Goal: Answer question/provide support: Share knowledge or assist other users

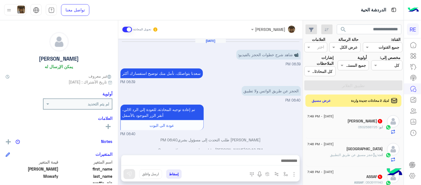
scroll to position [114, 0]
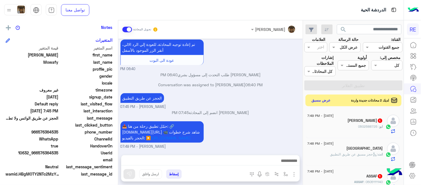
click at [322, 101] on button "عرض مسبق" at bounding box center [321, 100] width 23 height 7
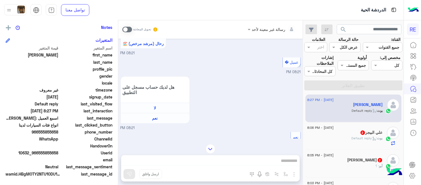
scroll to position [824, 0]
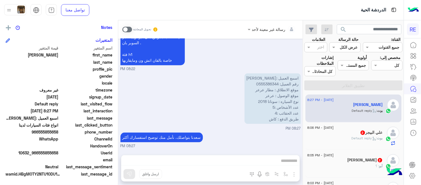
click at [128, 27] on span at bounding box center [127, 30] width 10 height 6
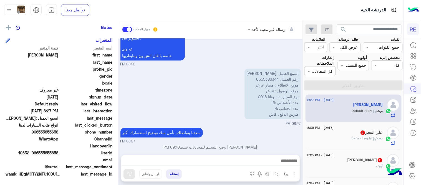
scroll to position [834, 0]
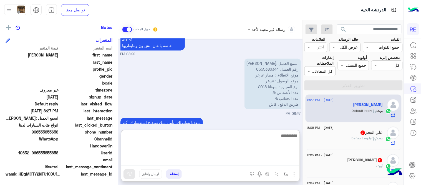
click at [234, 158] on textarea at bounding box center [210, 148] width 178 height 33
type textarea "**********"
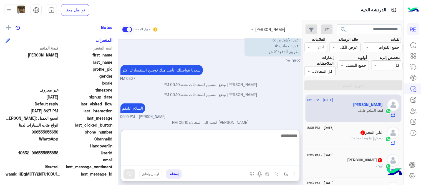
scroll to position [897, 0]
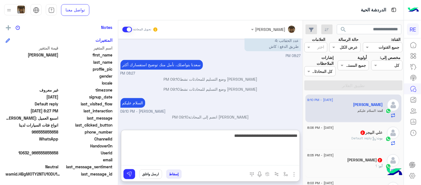
type textarea "**********"
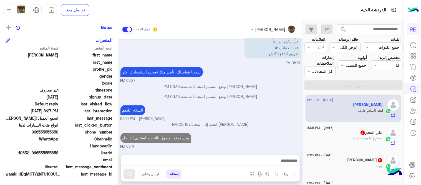
click at [260, 122] on div "[DATE] اختر [DATE] الخدمات التالية: 09:41 AM Your browser does not support the …" at bounding box center [210, 94] width 185 height 110
click at [357, 134] on div "علي البيجر 2" at bounding box center [344, 133] width 75 height 6
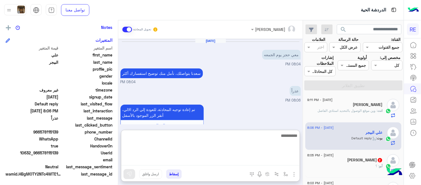
click at [201, 164] on textarea at bounding box center [210, 148] width 178 height 33
type textarea "**********"
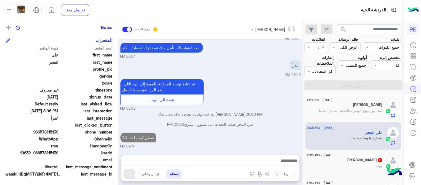
click at [264, 112] on div "[DATE] معي حجز يوم الجمعه 08:04 PM [PERSON_NAME] بتواصلك، نأمل منك توضيح استفسا…" at bounding box center [210, 94] width 185 height 110
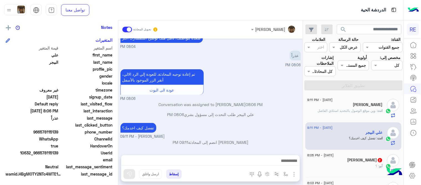
drag, startPoint x: 305, startPoint y: 102, endPoint x: 300, endPoint y: 103, distance: 5.1
click at [300, 103] on mat-drawer-container "search القناة: القناه جميع القنوات حالة الرسالة القناه عرض الكل العلامات اختر م…" at bounding box center [202, 103] width 404 height 166
click at [300, 103] on p "Conversation was assigned to [PERSON_NAME] 08:06 PM" at bounding box center [210, 104] width 180 height 6
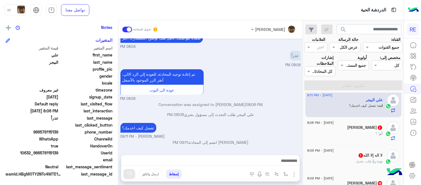
scroll to position [34, 0]
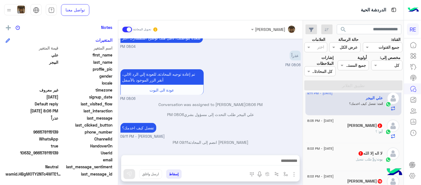
click at [325, 135] on div "أبو : ؟" at bounding box center [344, 134] width 75 height 10
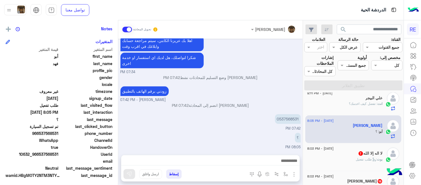
scroll to position [114, 0]
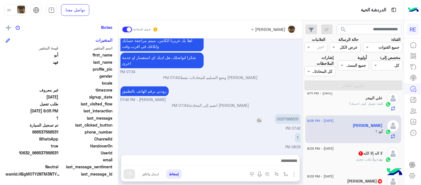
click at [289, 118] on p "0537568531" at bounding box center [288, 119] width 26 height 10
copy p "0537568531"
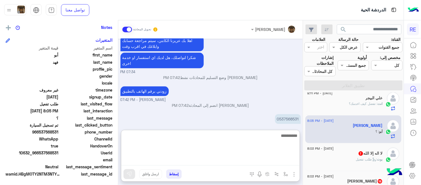
click at [250, 161] on textarea at bounding box center [210, 148] width 178 height 33
type textarea "**********"
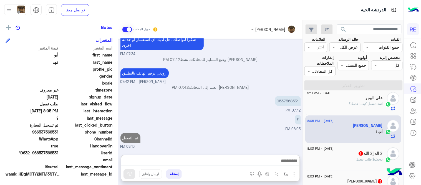
click at [245, 116] on div "[DATE] اختر [DATE] الخدمات التالية: 07:33 PM تفعيل حساب 07:33 PM يمكنك الاطلاع …" at bounding box center [210, 94] width 185 height 110
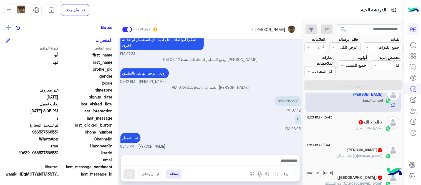
scroll to position [67, 0]
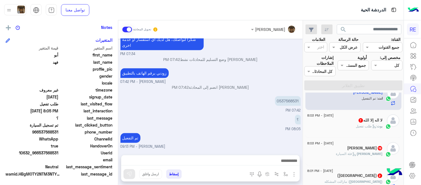
click at [346, 125] on div "بوت : طلب تفعيل" at bounding box center [344, 128] width 75 height 10
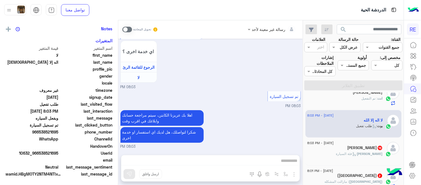
scroll to position [114, 0]
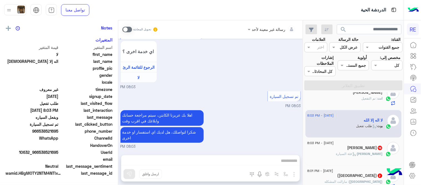
click at [128, 29] on span at bounding box center [127, 30] width 10 height 6
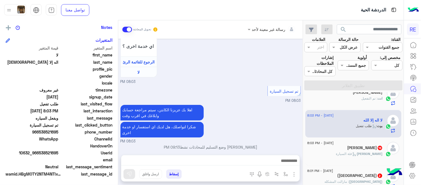
scroll to position [507, 0]
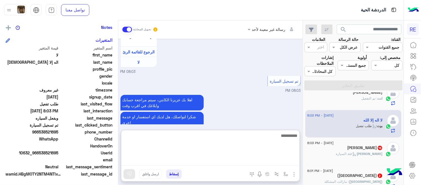
click at [213, 160] on textarea at bounding box center [210, 148] width 178 height 33
type textarea "**********"
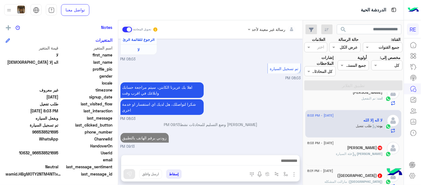
scroll to position [534, 0]
click at [344, 157] on div "OSAMA : فئة السيارة" at bounding box center [344, 156] width 75 height 10
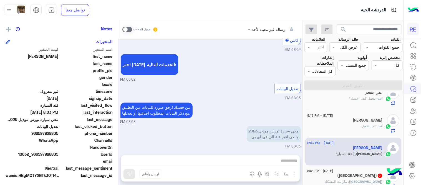
scroll to position [114, 0]
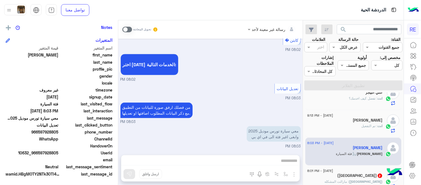
click at [124, 31] on span at bounding box center [127, 30] width 10 height 6
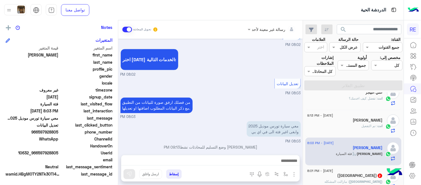
scroll to position [269, 0]
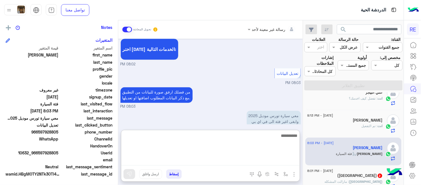
click at [223, 157] on textarea at bounding box center [210, 148] width 178 height 33
type textarea "*"
type textarea "**********"
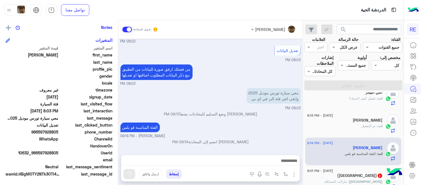
scroll to position [297, 0]
drag, startPoint x: 39, startPoint y: 132, endPoint x: 59, endPoint y: 135, distance: 20.3
click at [59, 135] on div "اسم المتغير قيمة المتغير first_name [PERSON_NAME] last_name profile_pic gender …" at bounding box center [59, 111] width 107 height 132
click at [59, 136] on span "WhatsApp" at bounding box center [32, 139] width 53 height 6
drag, startPoint x: 39, startPoint y: 132, endPoint x: 59, endPoint y: 132, distance: 20.3
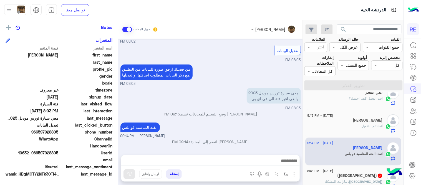
click at [59, 132] on div "phone_number [PHONE_NUMBER]" at bounding box center [59, 132] width 107 height 7
copy span "597928805"
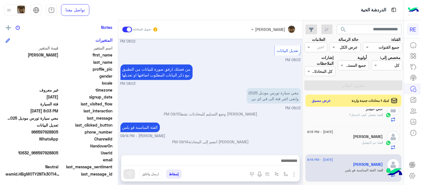
click at [267, 142] on p "[PERSON_NAME] انضم إلى المحادثة 09:14 PM" at bounding box center [210, 142] width 180 height 6
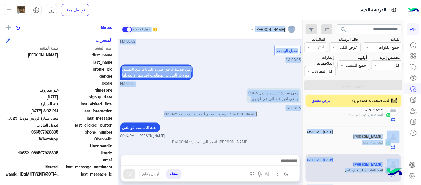
drag, startPoint x: 305, startPoint y: 120, endPoint x: 300, endPoint y: 124, distance: 6.7
click at [300, 124] on mat-drawer-container "search القناة: القناه جميع القنوات حالة الرسالة القناه عرض الكل العلامات اختر م…" at bounding box center [202, 103] width 404 height 166
click at [300, 124] on div "الفئة المناسبة قو بلس [PERSON_NAME] - 09:14 PM" at bounding box center [210, 130] width 180 height 18
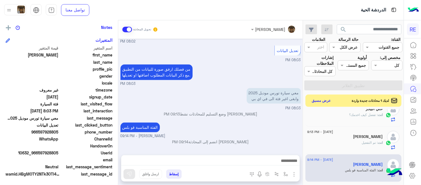
drag, startPoint x: 305, startPoint y: 124, endPoint x: 305, endPoint y: 134, distance: 9.4
click at [305, 134] on div "[DATE] - 9:13 PM لا اله إلا الله انت : [PERSON_NAME] برقم الهاتف بالتطبيق [DATE…" at bounding box center [353, 148] width 100 height 78
click at [292, 126] on div "الفئة المناسبة قو بلس [PERSON_NAME] - 09:14 PM" at bounding box center [210, 130] width 180 height 18
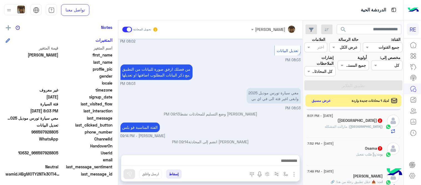
scroll to position [140, 0]
click at [333, 123] on div "(ابوفيصل) : مازالت المشكله" at bounding box center [344, 127] width 75 height 10
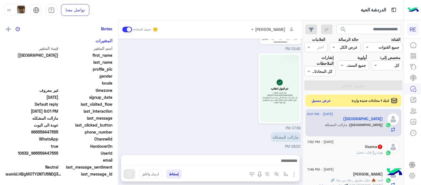
scroll to position [114, 0]
drag, startPoint x: 120, startPoint y: 145, endPoint x: 121, endPoint y: 113, distance: 31.6
click at [121, 113] on div "[DATE] عودة الى البوت 11:35 AM اهلًا بك في تطبيق رحلة 👋 Welcome to [GEOGRAPHIC_…" at bounding box center [210, 94] width 185 height 110
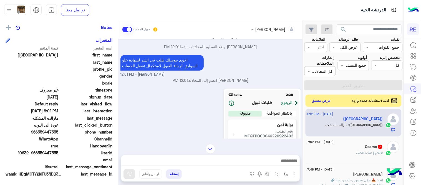
scroll to position [166, 0]
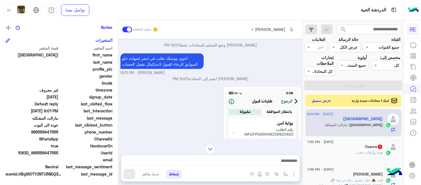
drag, startPoint x: 39, startPoint y: 132, endPoint x: 59, endPoint y: 131, distance: 19.7
click at [59, 131] on span "966559447555" at bounding box center [32, 132] width 53 height 6
copy span "559447555"
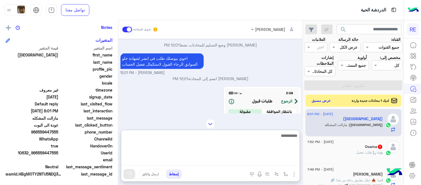
click at [233, 160] on textarea at bounding box center [210, 148] width 178 height 33
type textarea "**********"
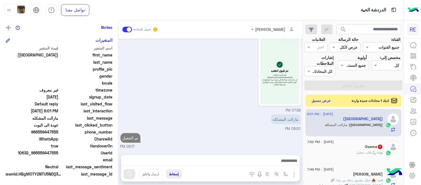
scroll to position [396, 0]
click at [365, 153] on span ": طلب تفعيل" at bounding box center [366, 152] width 21 height 4
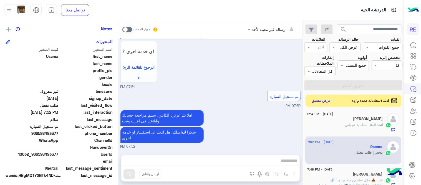
scroll to position [114, 0]
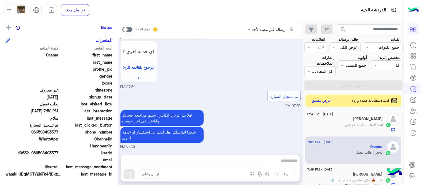
click at [125, 30] on span at bounding box center [127, 30] width 10 height 6
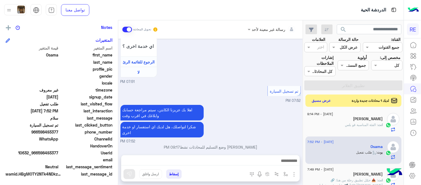
scroll to position [507, 0]
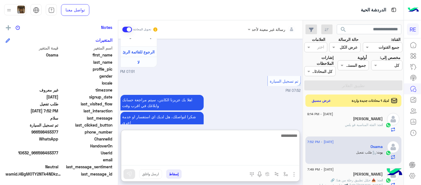
click at [237, 163] on textarea at bounding box center [210, 148] width 178 height 33
type textarea "**********"
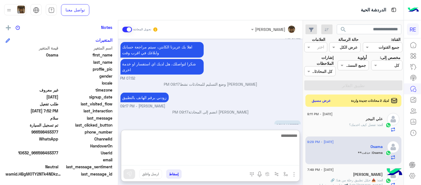
scroll to position [608, 0]
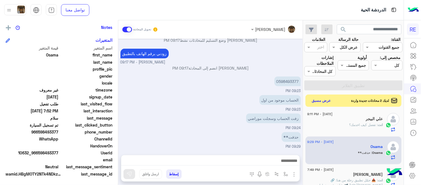
click at [209, 69] on p "[PERSON_NAME] انضم إلى المحادثة 09:17 PM" at bounding box center [210, 68] width 180 height 6
click at [285, 81] on p "0598493377" at bounding box center [287, 81] width 26 height 10
copy p "0598493377"
drag, startPoint x: 240, startPoint y: 167, endPoint x: 237, endPoint y: 161, distance: 6.5
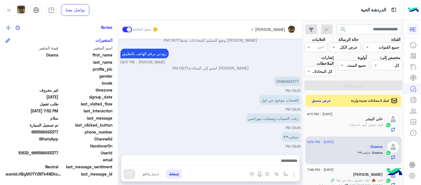
click at [237, 161] on div at bounding box center [210, 162] width 178 height 14
click at [237, 161] on textarea at bounding box center [210, 161] width 178 height 8
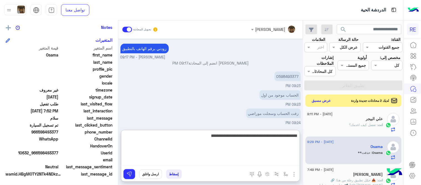
type textarea "**********"
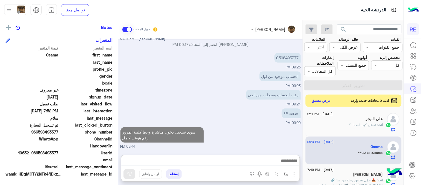
click at [260, 106] on div "[DATE] اهلًا بك في تطبيق رحلة 👋 Welcome to [GEOGRAPHIC_DATA] 👋 من فضلك أختر لغة…" at bounding box center [210, 94] width 185 height 110
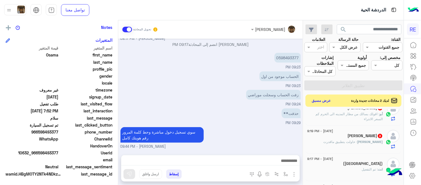
scroll to position [0, 0]
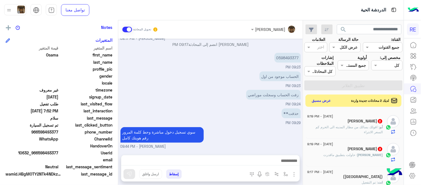
click at [351, 154] on span ": حاولت بتطبيق ماقدرت" at bounding box center [341, 154] width 34 height 4
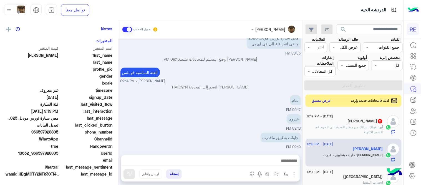
scroll to position [114, 0]
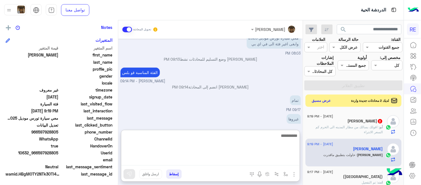
click at [204, 160] on textarea at bounding box center [210, 148] width 178 height 33
type textarea "**********"
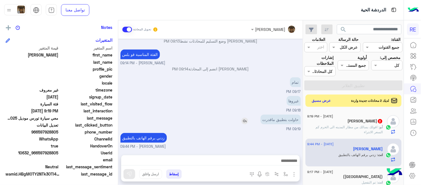
scroll to position [107, 0]
click at [239, 92] on div "[DATE] اختر [DATE] الخدمات التالية: 08:02 PM تعديل البيانات 08:03 PM من فضلك ار…" at bounding box center [210, 94] width 185 height 110
drag, startPoint x: 305, startPoint y: 115, endPoint x: 303, endPoint y: 108, distance: 7.3
click at [303, 108] on div "search القناة: القناه جميع القنوات حالة الرسالة القناه عرض الكل العلامات اختر م…" at bounding box center [353, 103] width 100 height 166
click at [337, 125] on span ": اقولك بسالك من مطار المدينه الى الحرم كم السعر الانتراء" at bounding box center [349, 129] width 67 height 9
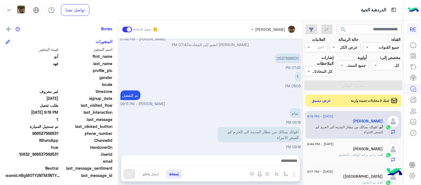
scroll to position [114, 0]
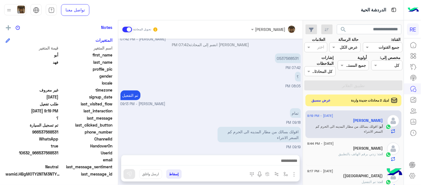
click at [323, 100] on button "عرض مسبق" at bounding box center [321, 100] width 23 height 7
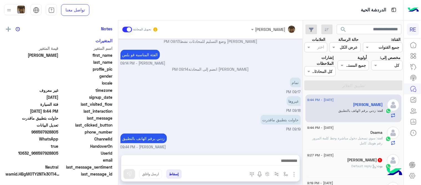
scroll to position [114, 0]
drag, startPoint x: 305, startPoint y: 97, endPoint x: 304, endPoint y: 95, distance: 3.2
click at [304, 95] on div "[DATE] - 9:44 PM OSAMA انت : زدني برقم الهاتف بالتطبيق [DATE] - 9:44 PM Osama ا…" at bounding box center [353, 139] width 100 height 94
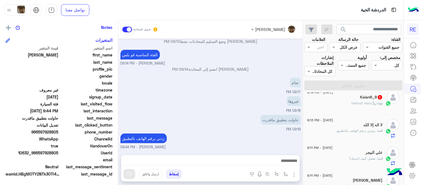
scroll to position [0, 0]
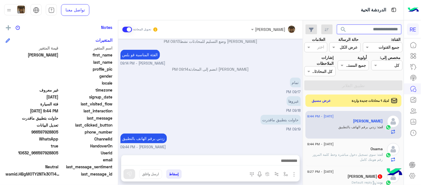
click at [360, 31] on input "text" at bounding box center [369, 29] width 65 height 10
paste input "**********"
click at [337, 24] on button "search" at bounding box center [344, 30] width 14 height 12
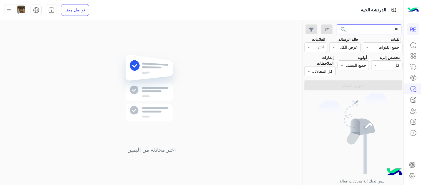
type input "*"
click at [381, 28] on input "text" at bounding box center [369, 29] width 65 height 10
paste input "*********"
click at [337, 24] on button "search" at bounding box center [344, 30] width 14 height 12
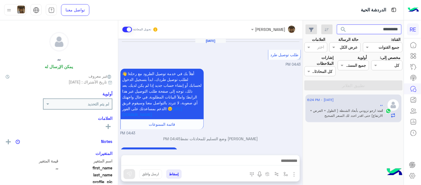
scroll to position [118, 0]
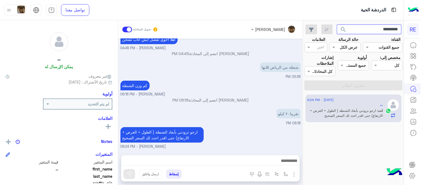
click at [367, 26] on input "*********" at bounding box center [369, 29] width 65 height 10
paste input "text"
type input "*********"
click at [337, 24] on button "search" at bounding box center [344, 30] width 14 height 12
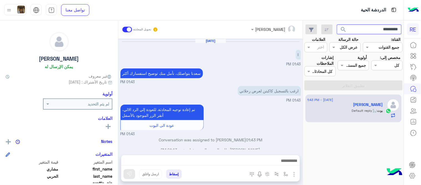
scroll to position [7, 0]
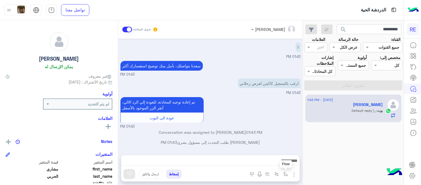
click at [286, 173] on img "button" at bounding box center [286, 173] width 4 height 4
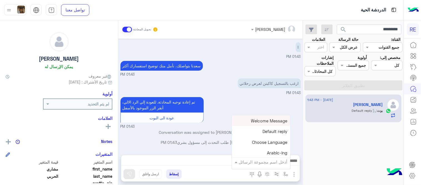
click at [274, 159] on input "text" at bounding box center [268, 161] width 37 height 6
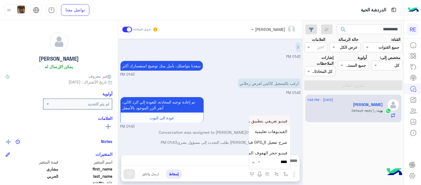
type input "*****"
click at [267, 153] on span "فيديو تسجيل سيارة" at bounding box center [270, 151] width 34 height 5
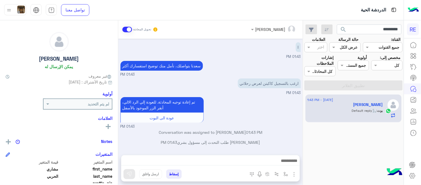
type textarea "**********"
click at [131, 171] on img at bounding box center [130, 174] width 6 height 6
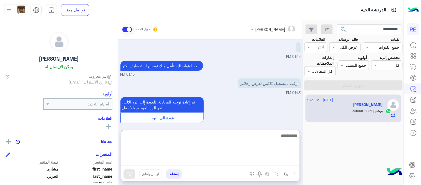
click at [238, 158] on textarea at bounding box center [210, 148] width 178 height 33
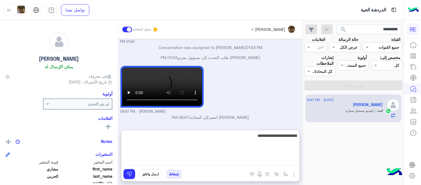
type textarea "**********"
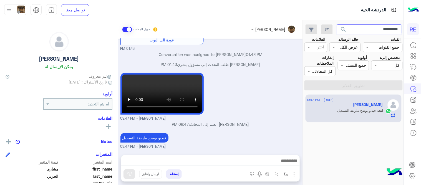
scroll to position [85, 0]
click at [362, 27] on input "*********" at bounding box center [369, 29] width 65 height 10
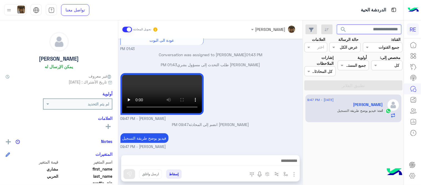
click at [337, 24] on button "search" at bounding box center [344, 30] width 14 height 12
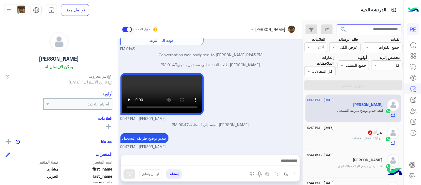
click at [359, 32] on input "text" at bounding box center [369, 29] width 65 height 10
paste input "*********"
click at [337, 24] on button "search" at bounding box center [344, 30] width 14 height 12
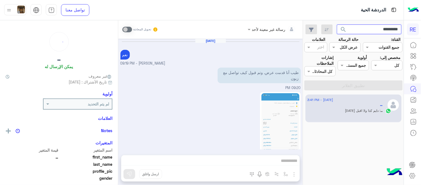
scroll to position [211, 0]
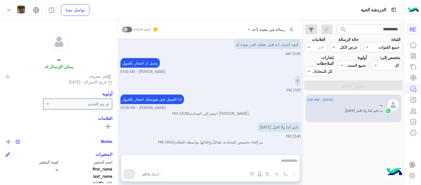
click at [368, 36] on div "القناة: القناه جميع القنوات" at bounding box center [383, 44] width 40 height 16
click at [367, 31] on input "*********" at bounding box center [369, 29] width 65 height 10
paste input "text"
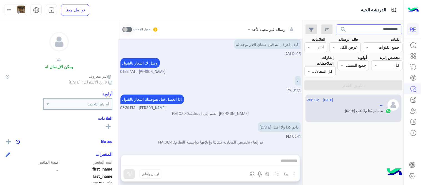
type input "*********"
click at [337, 24] on button "search" at bounding box center [344, 30] width 14 height 12
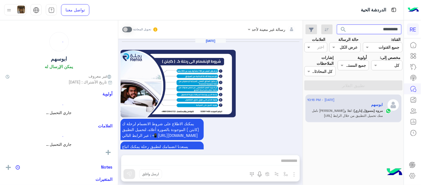
scroll to position [368, 0]
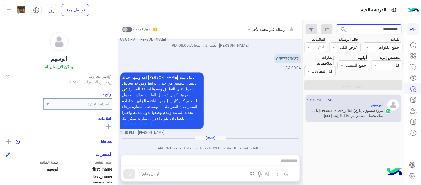
click at [356, 31] on input "*********" at bounding box center [369, 29] width 65 height 10
click at [337, 24] on button "search" at bounding box center [344, 30] width 14 height 12
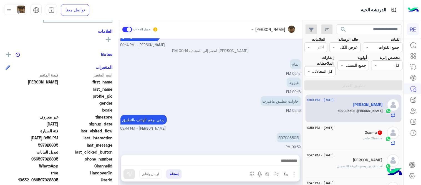
scroll to position [87, 0]
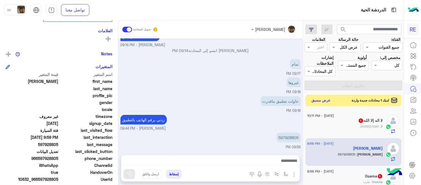
click at [314, 99] on button "عرض مسبق" at bounding box center [321, 100] width 23 height 7
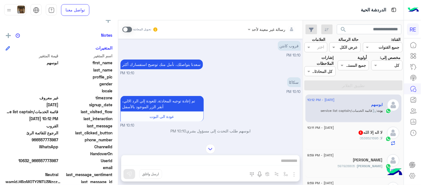
scroll to position [977, 0]
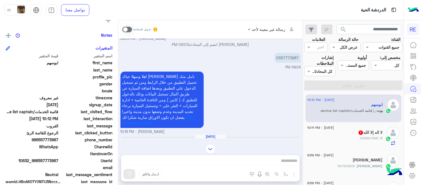
click at [130, 30] on span at bounding box center [127, 30] width 10 height 6
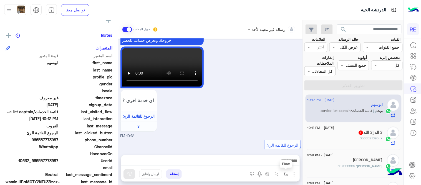
click at [284, 175] on img "button" at bounding box center [286, 173] width 4 height 4
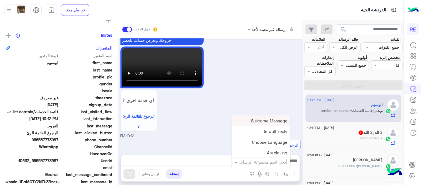
click at [269, 160] on input "text" at bounding box center [268, 161] width 37 height 6
type input "**"
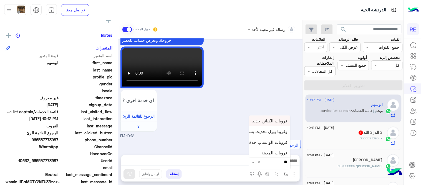
click at [260, 121] on span "قروبات الكباتن جديد" at bounding box center [269, 120] width 35 height 5
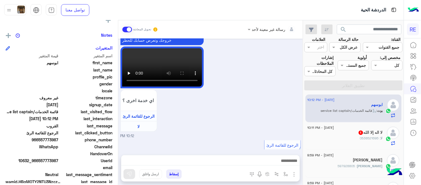
type textarea "**********"
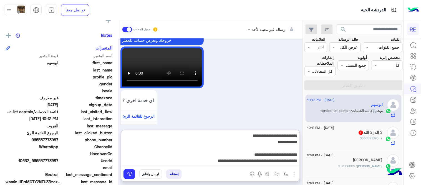
click at [231, 158] on textarea at bounding box center [210, 148] width 178 height 33
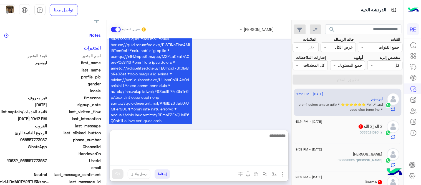
scroll to position [2319, 0]
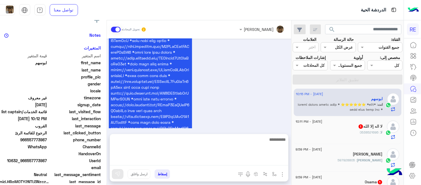
click at [353, 131] on div "لا : 0538521695" at bounding box center [339, 135] width 87 height 10
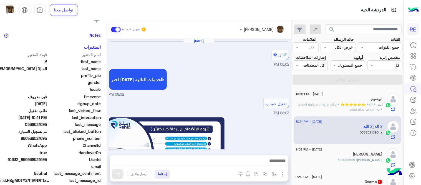
scroll to position [327, 0]
